Goal: Find specific page/section: Find specific page/section

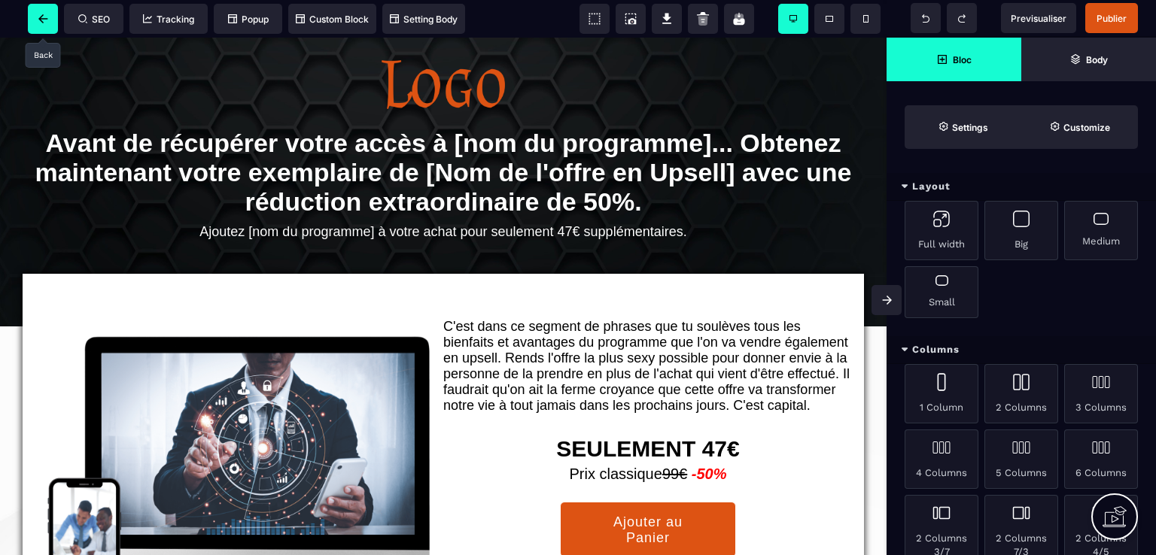
click at [51, 25] on span at bounding box center [43, 19] width 30 height 30
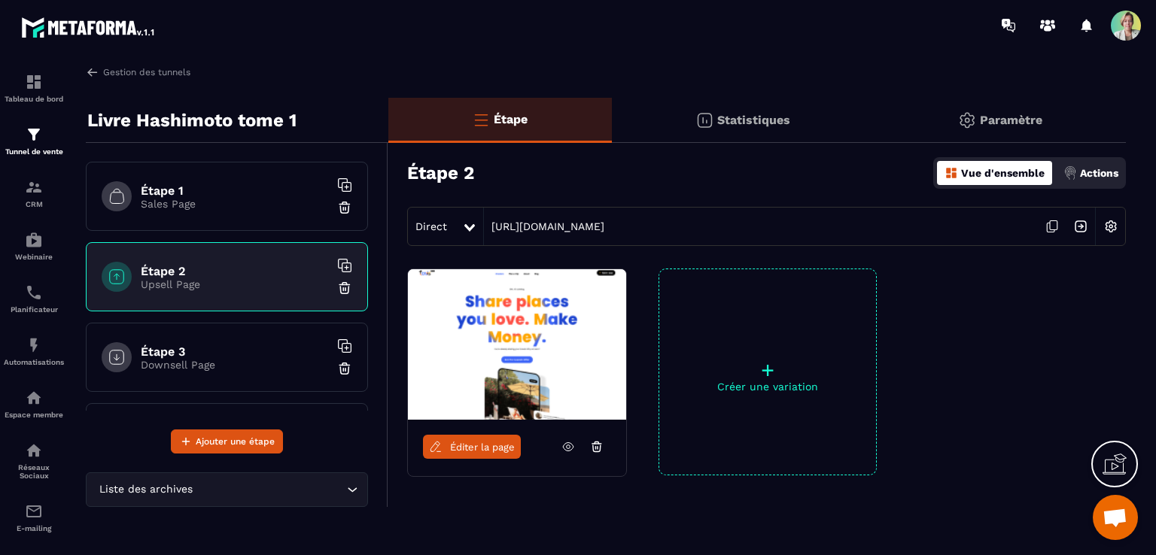
click at [166, 213] on div "Étape 1 Sales Page" at bounding box center [227, 196] width 282 height 69
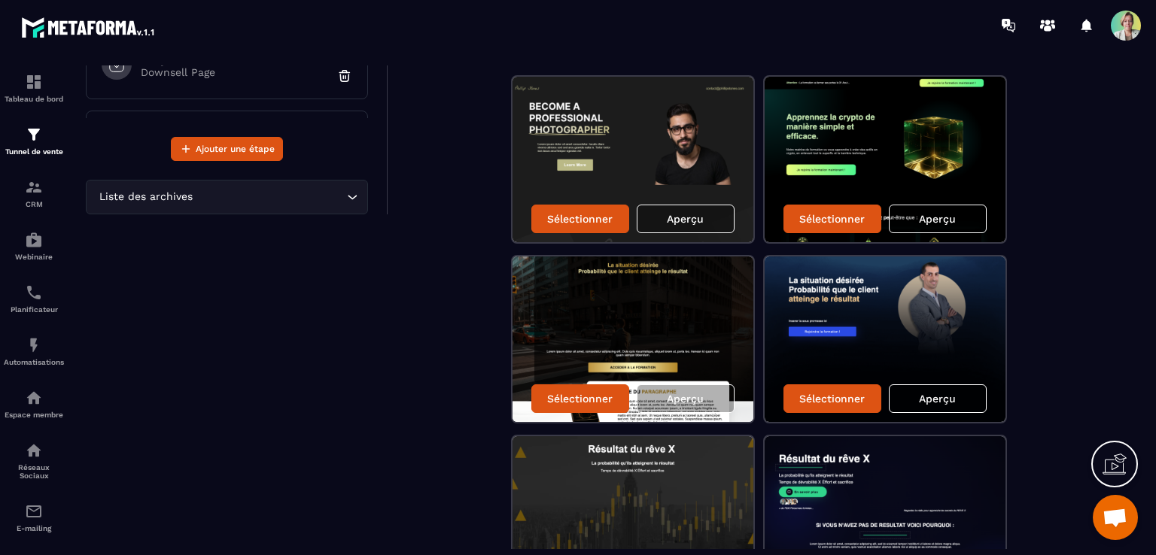
scroll to position [57, 0]
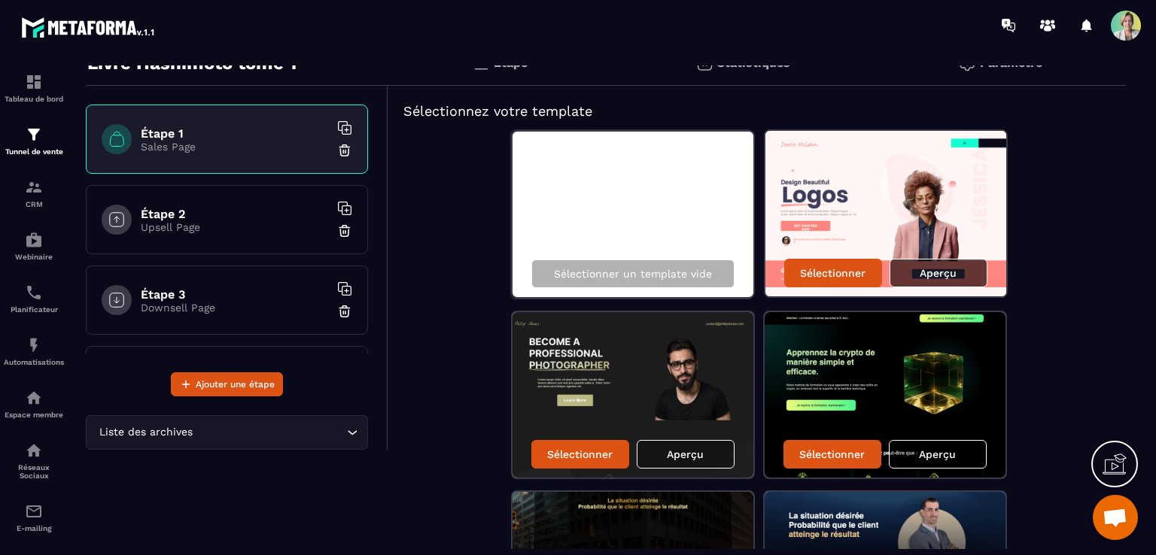
click at [924, 273] on p "Aperçu" at bounding box center [938, 273] width 37 height 12
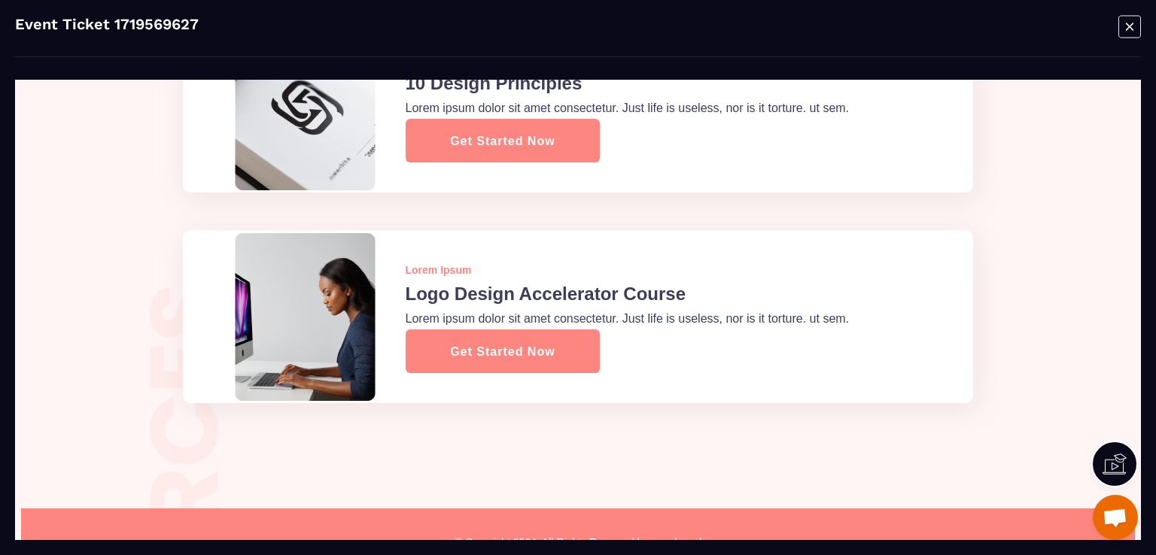
scroll to position [3991, 0]
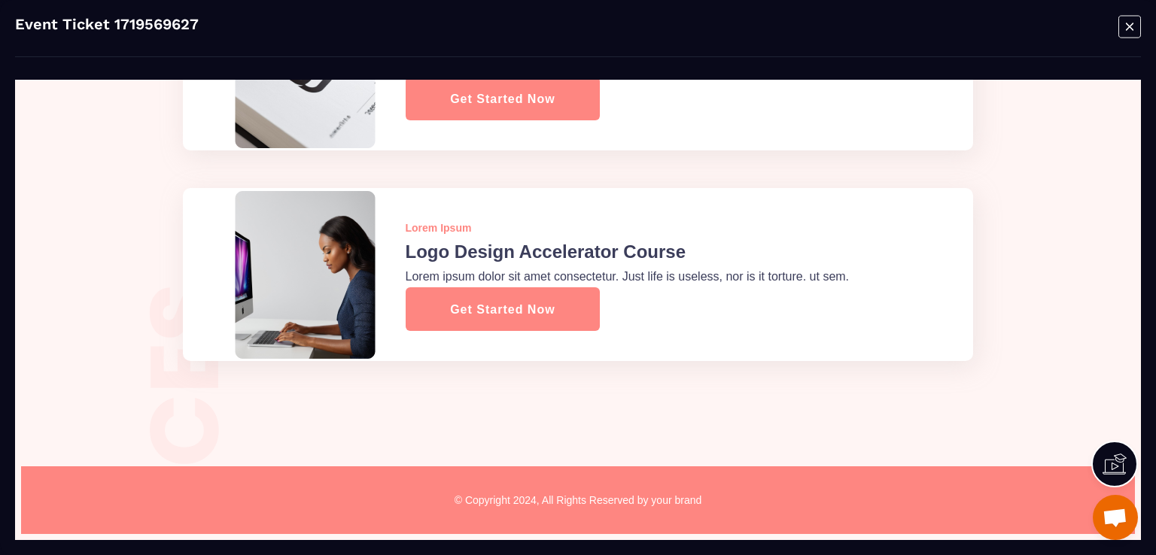
click at [1129, 28] on icon "Modal window" at bounding box center [1129, 26] width 23 height 23
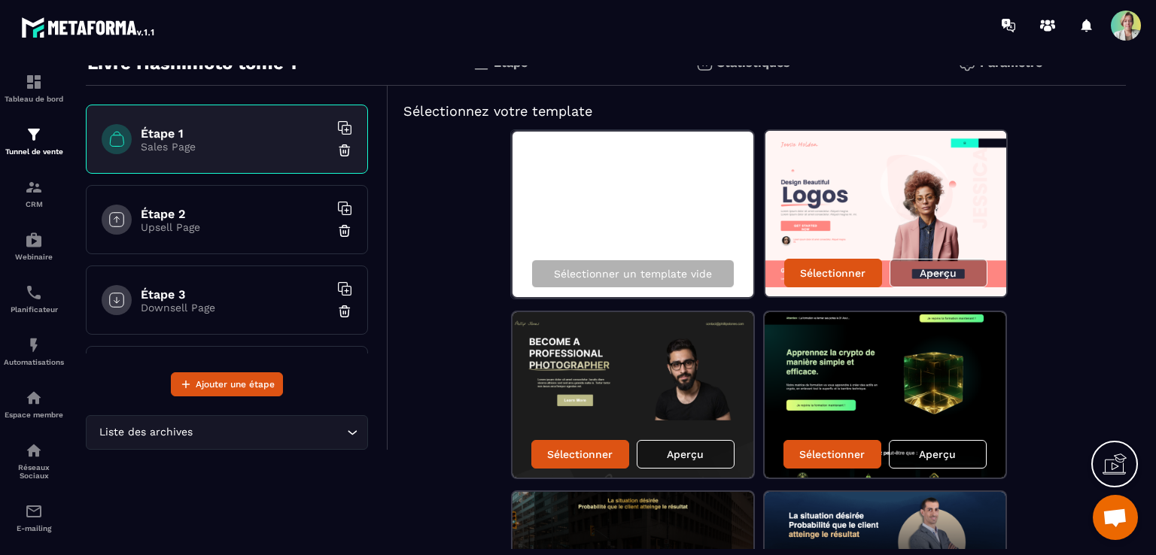
scroll to position [72, 0]
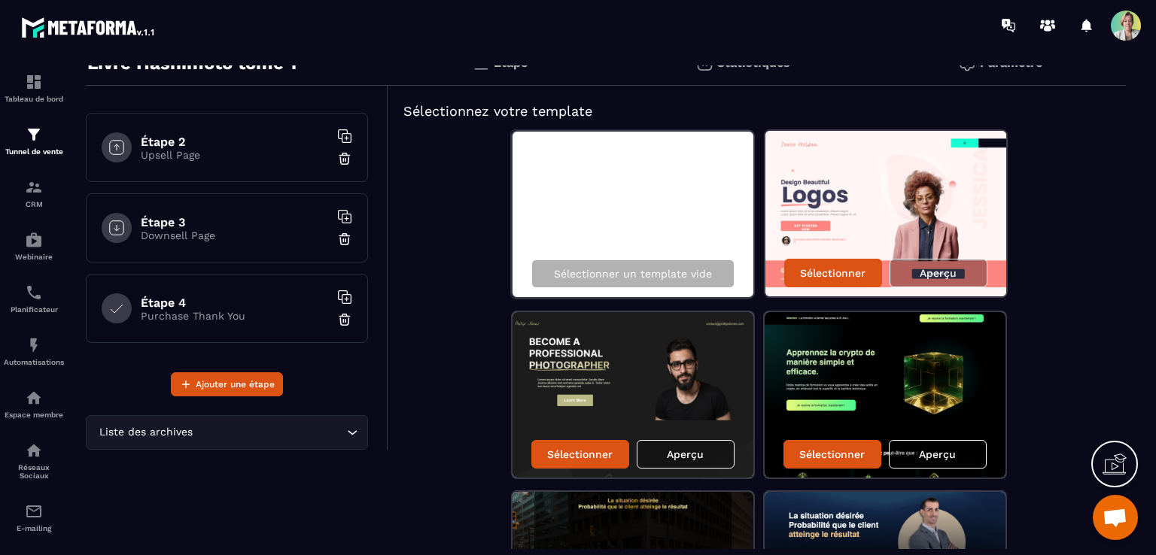
click at [191, 313] on p "Purchase Thank You" at bounding box center [235, 316] width 188 height 12
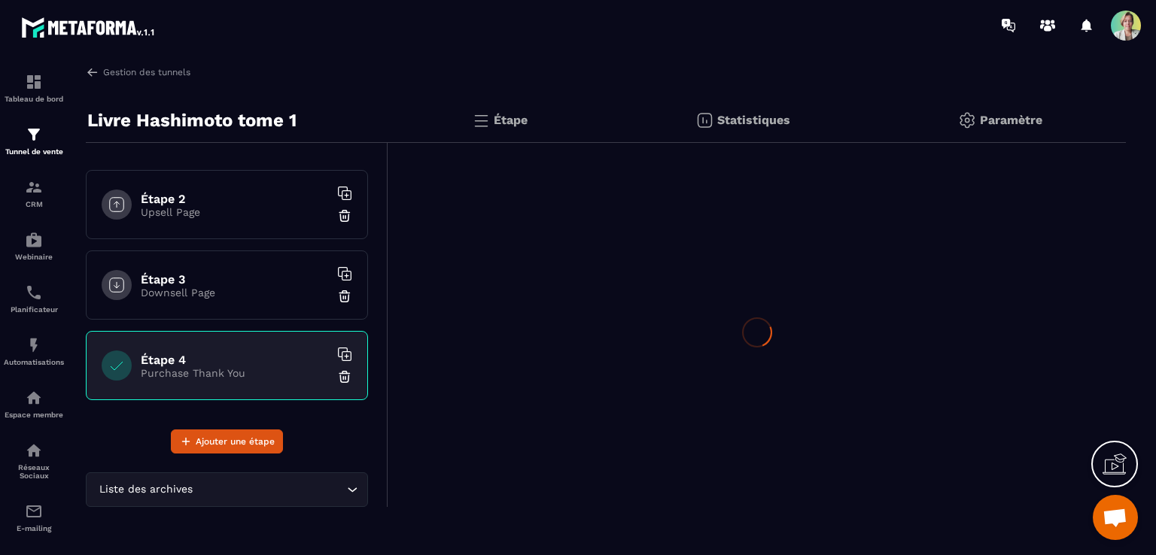
scroll to position [0, 0]
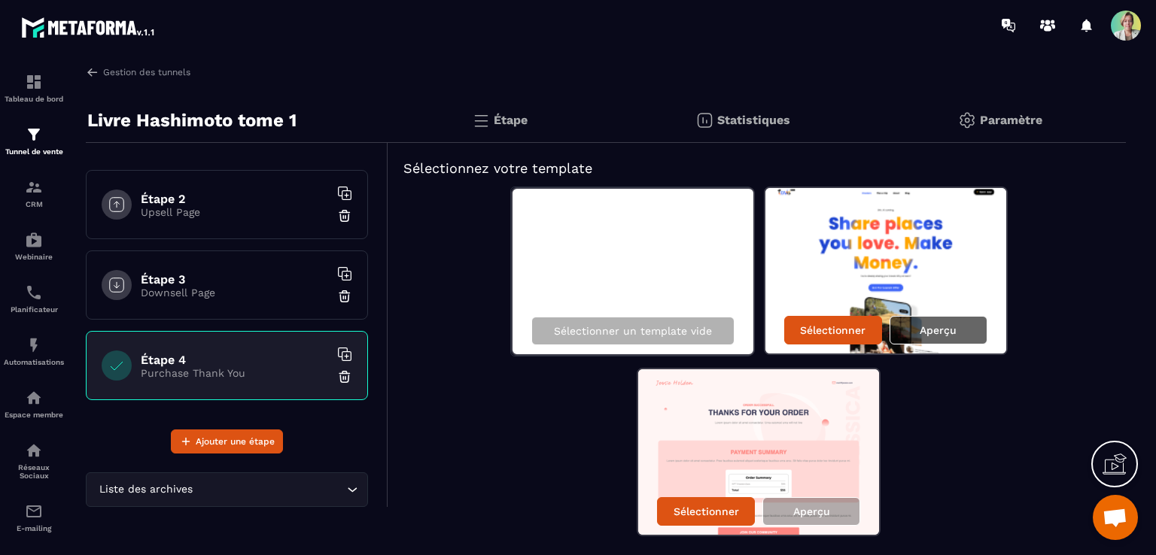
click at [953, 328] on p "Aperçu" at bounding box center [938, 330] width 37 height 12
